Goal: Task Accomplishment & Management: Manage account settings

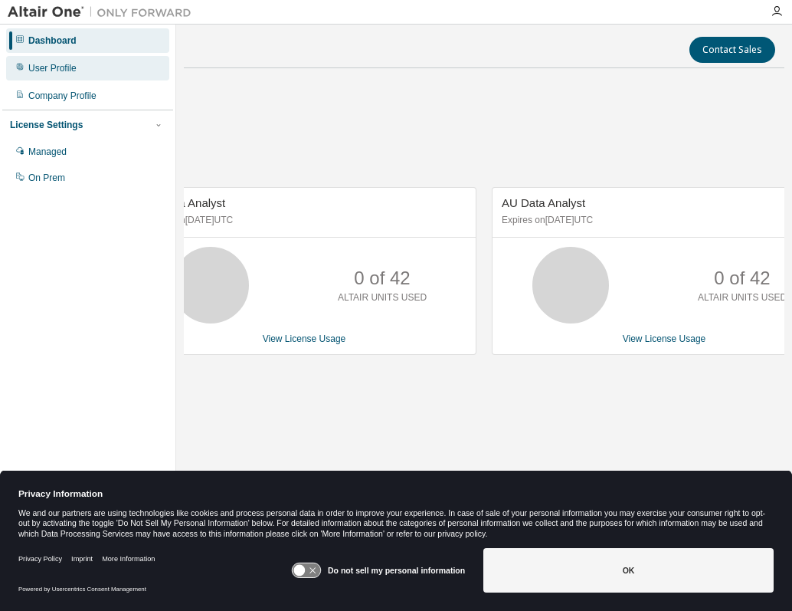
click at [78, 66] on div "User Profile" at bounding box center [87, 68] width 163 height 25
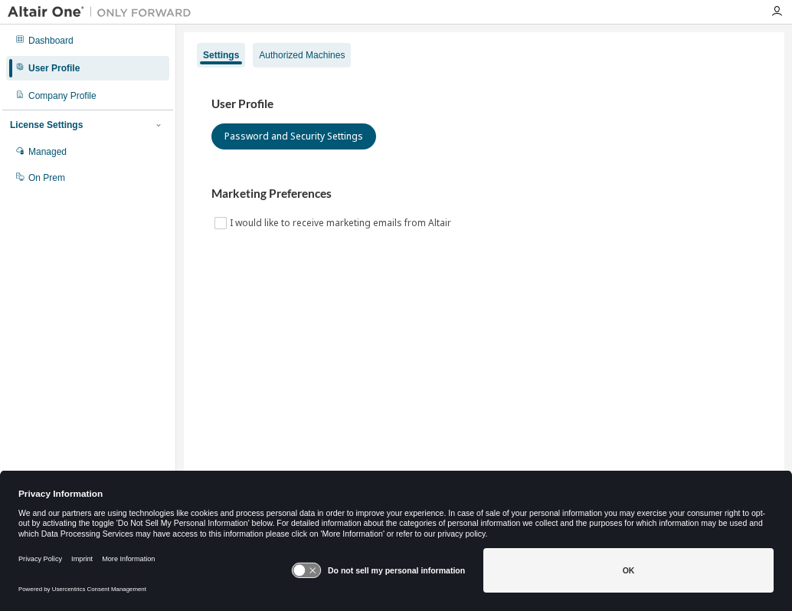
click at [301, 57] on div "Authorized Machines" at bounding box center [302, 55] width 86 height 12
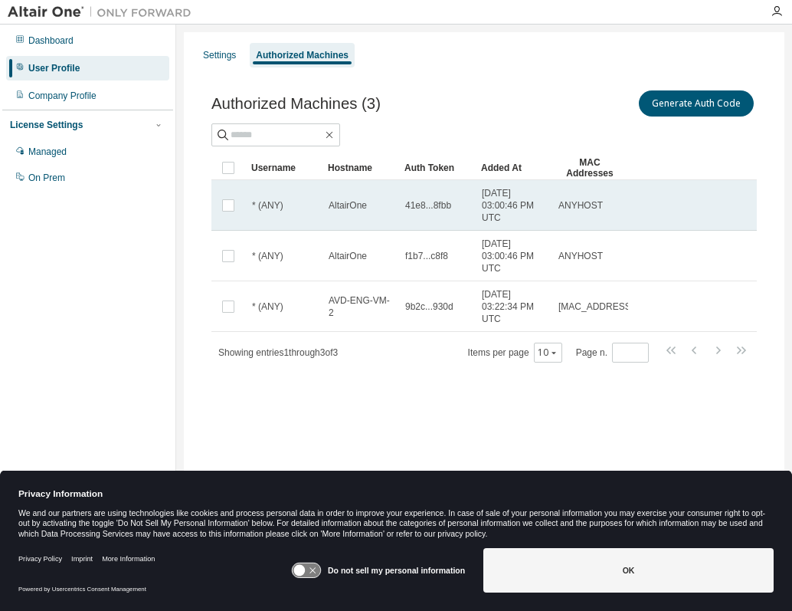
click at [426, 205] on span "41e8...8fbb" at bounding box center [428, 205] width 46 height 12
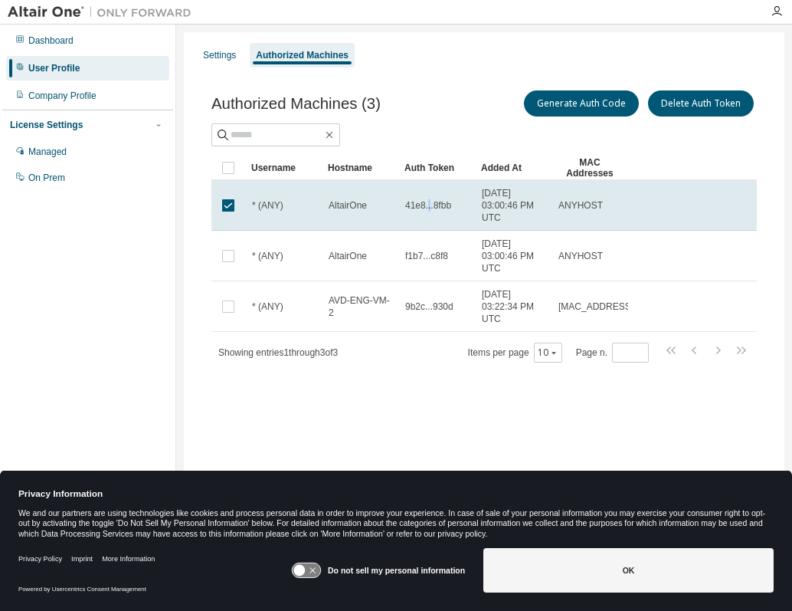
click at [426, 205] on span "41e8...8fbb" at bounding box center [428, 205] width 46 height 12
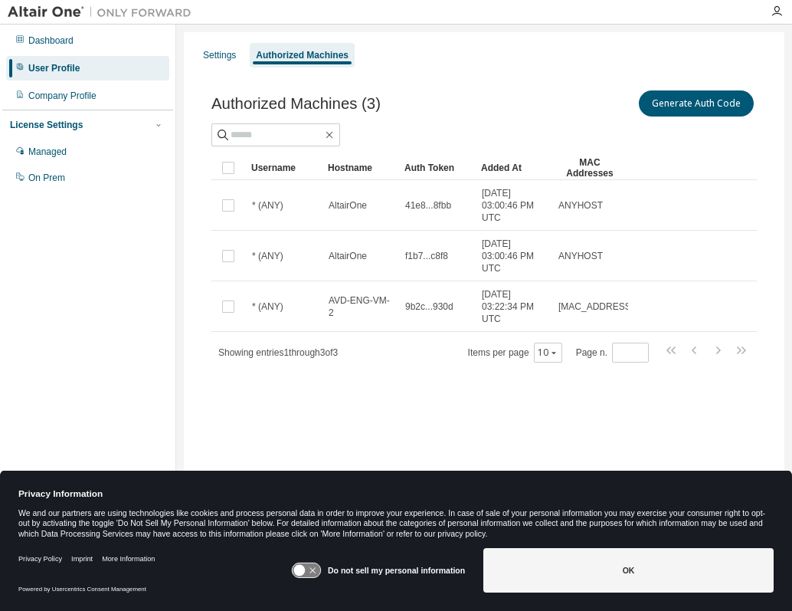
click at [426, 205] on span "41e8...8fbb" at bounding box center [428, 205] width 46 height 12
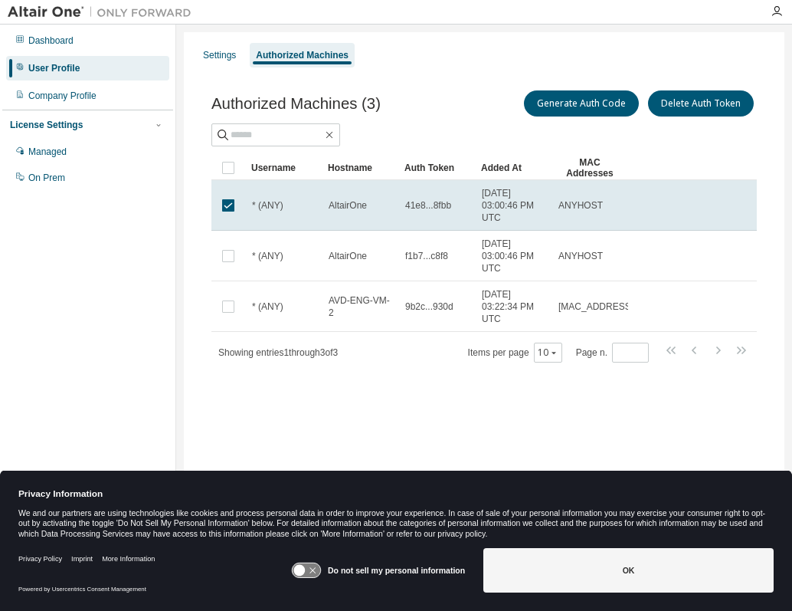
click at [426, 205] on span "41e8...8fbb" at bounding box center [428, 205] width 46 height 12
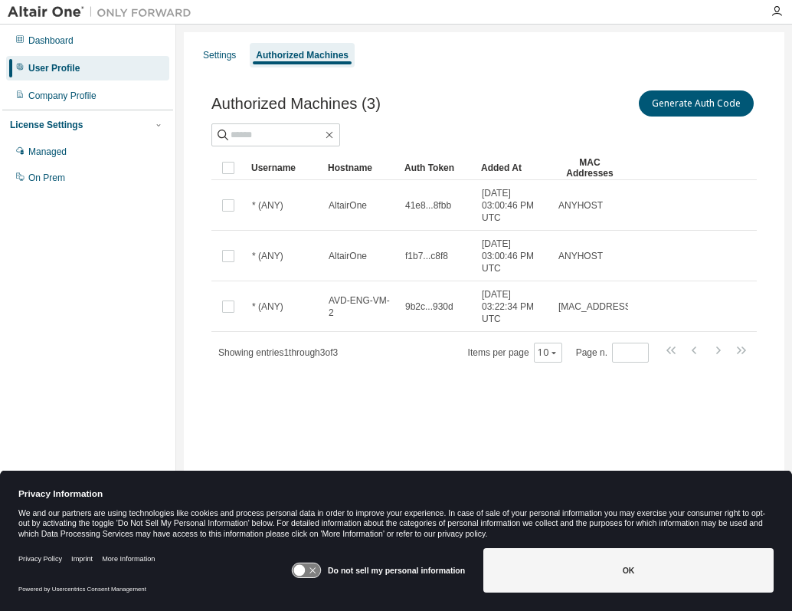
click at [268, 381] on div "Authorized Machines (3) Generate Auth Code Clear Load Save Save As Field Operat…" at bounding box center [484, 236] width 582 height 334
